Goal: Task Accomplishment & Management: Use online tool/utility

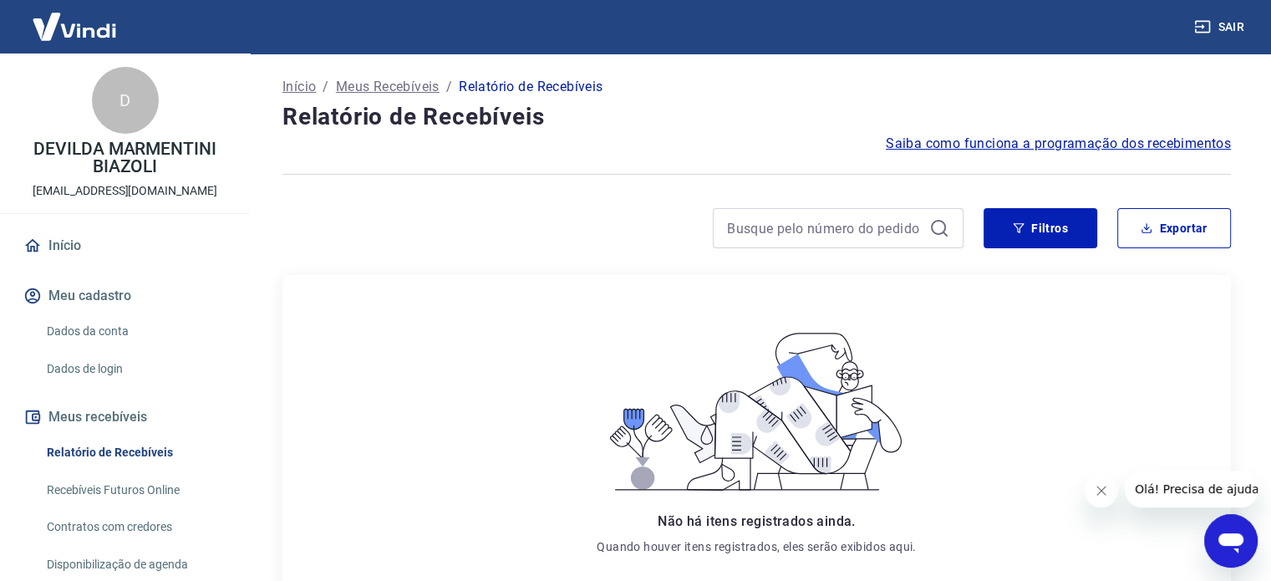
click at [146, 487] on link "Recebíveis Futuros Online" at bounding box center [135, 490] width 190 height 34
